Goal: Use online tool/utility: Utilize a website feature to perform a specific function

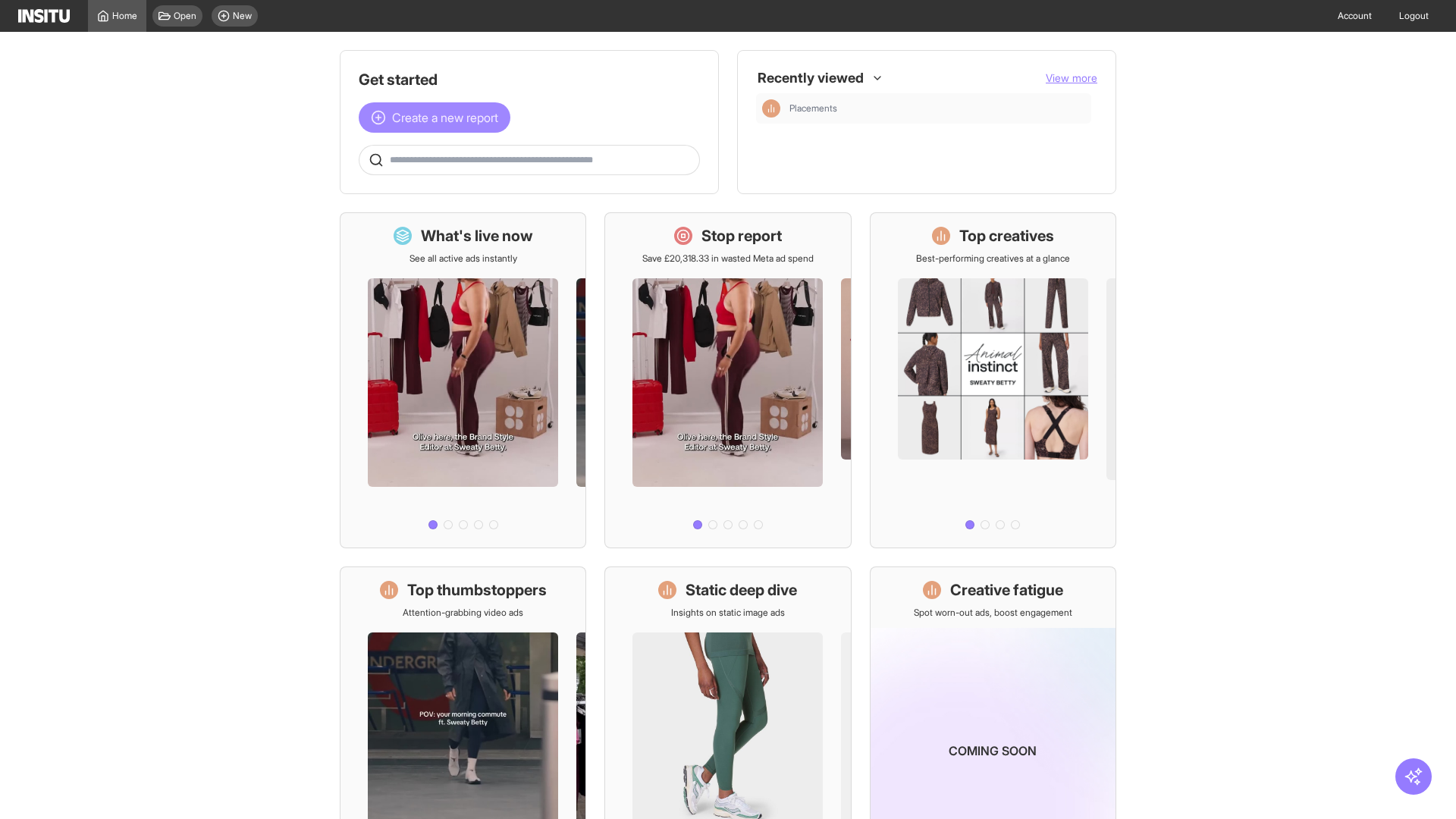
click at [439, 118] on span "Create a new report" at bounding box center [445, 117] width 106 height 18
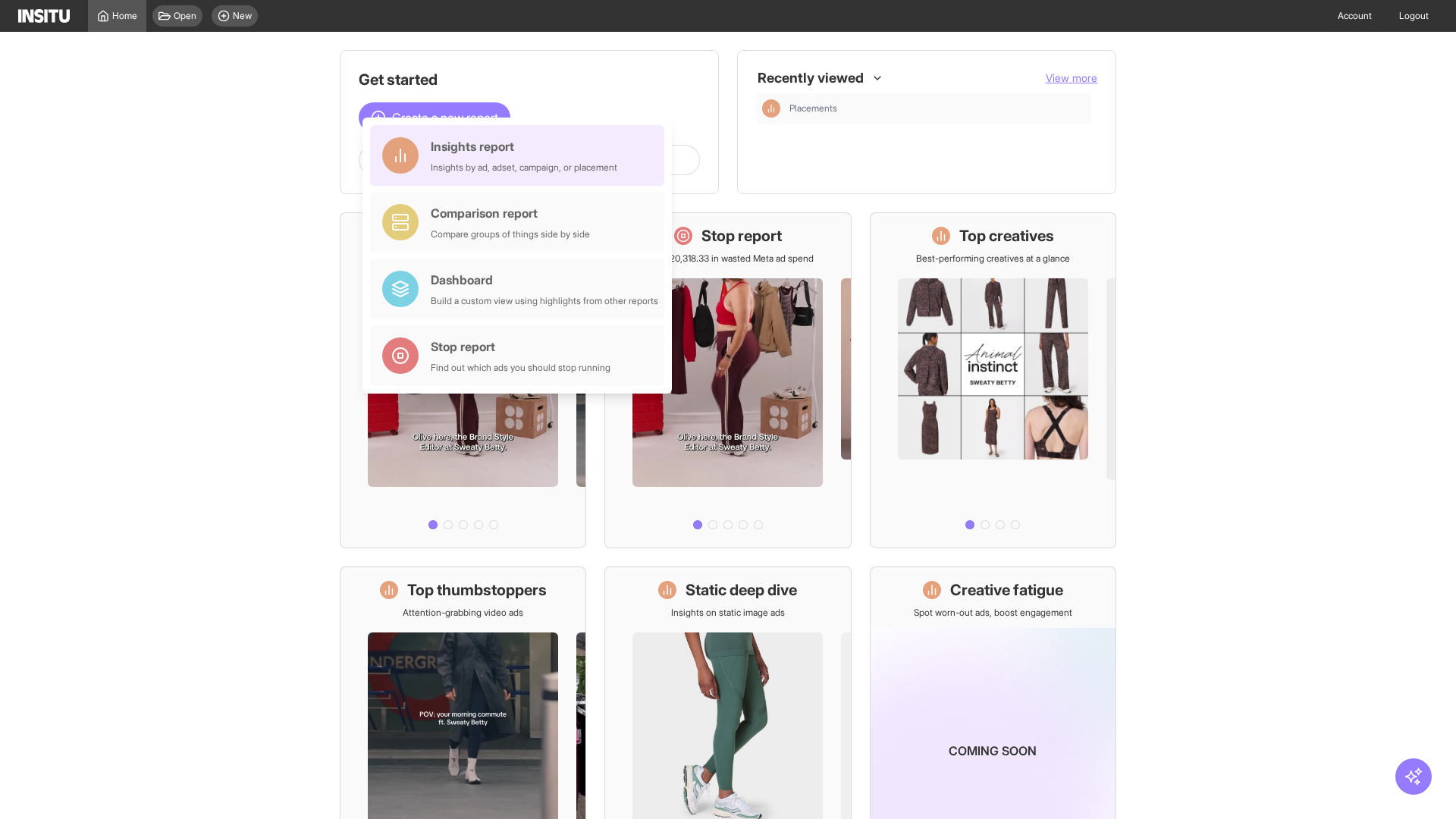
click at [522, 156] on div "Insights report Insights by ad, adset, campaign, or placement" at bounding box center [524, 156] width 186 height 37
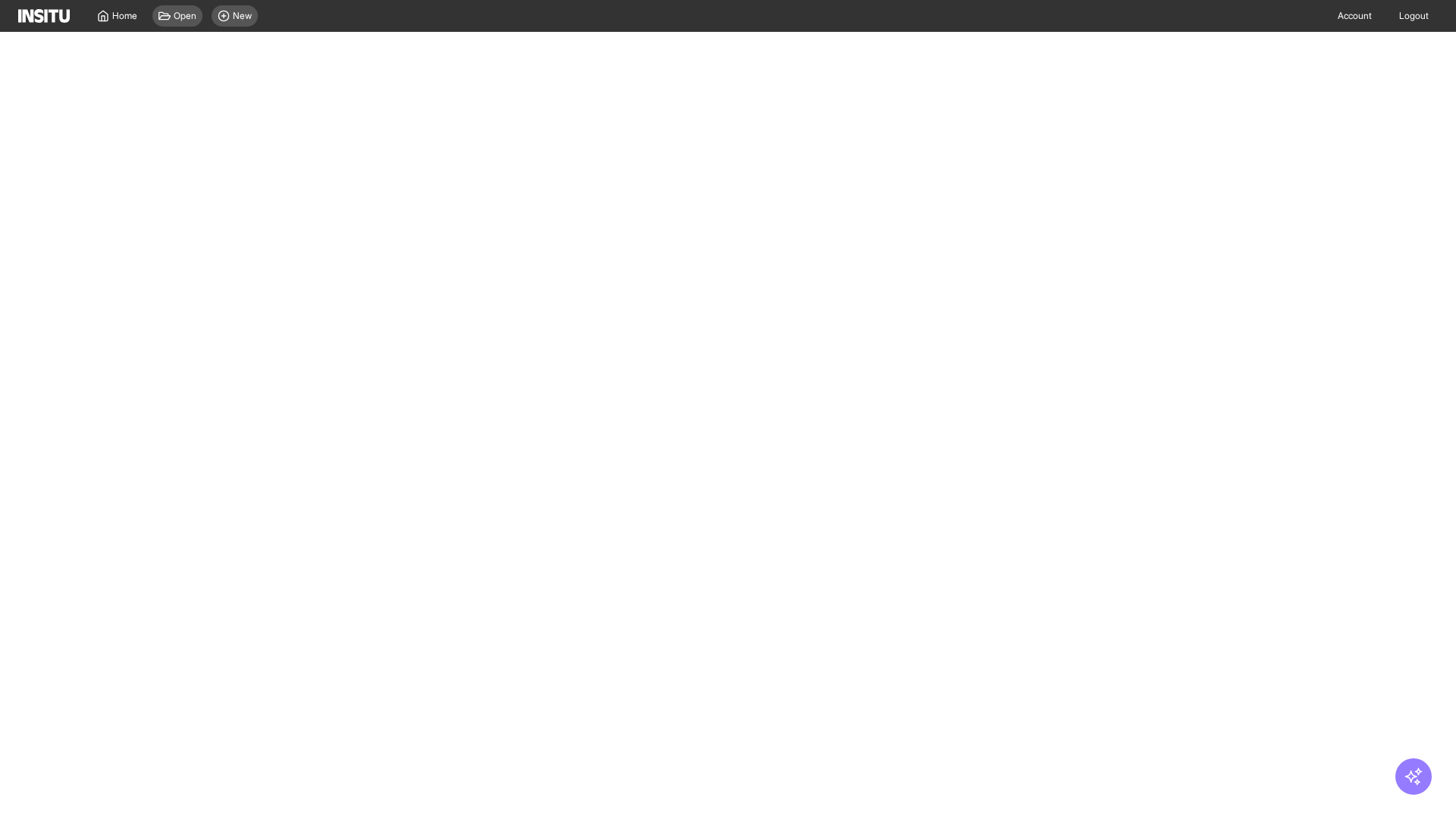
select select "**"
